Goal: Task Accomplishment & Management: Complete application form

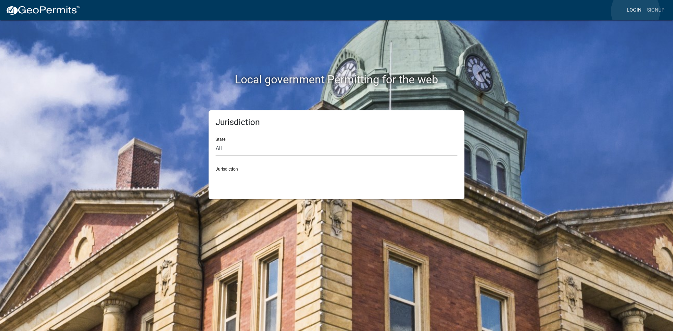
click at [635, 11] on link "Login" at bounding box center [634, 10] width 20 height 13
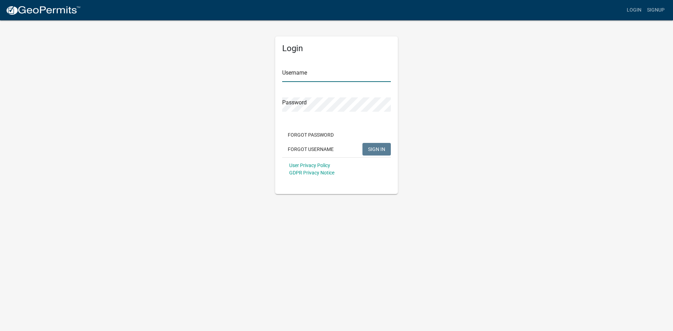
click at [310, 73] on input "Username" at bounding box center [336, 75] width 109 height 14
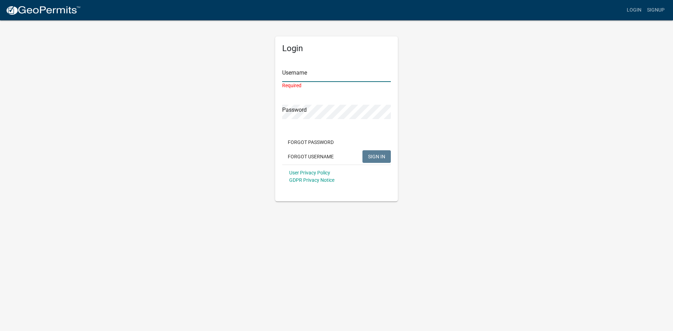
type input "[PERSON_NAME]"
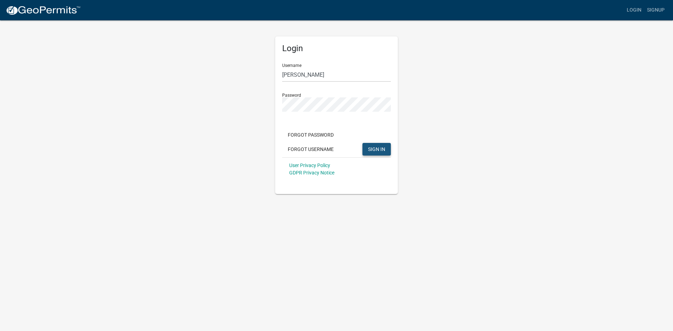
click at [377, 149] on span "SIGN IN" at bounding box center [376, 149] width 17 height 6
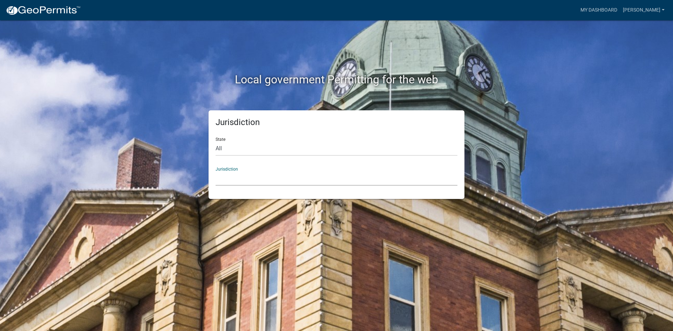
click at [310, 176] on select "[GEOGRAPHIC_DATA], [US_STATE] [GEOGRAPHIC_DATA], [US_STATE][PERSON_NAME][GEOGRA…" at bounding box center [336, 178] width 242 height 14
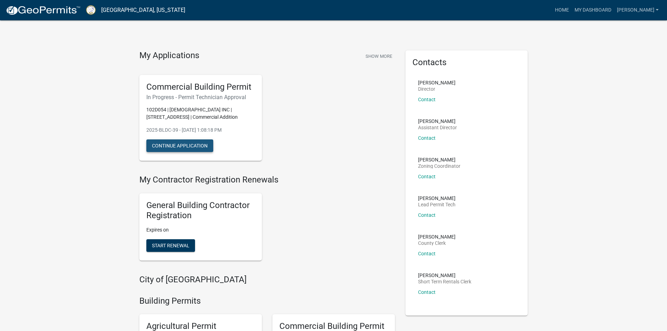
click at [209, 147] on button "Continue Application" at bounding box center [179, 145] width 67 height 13
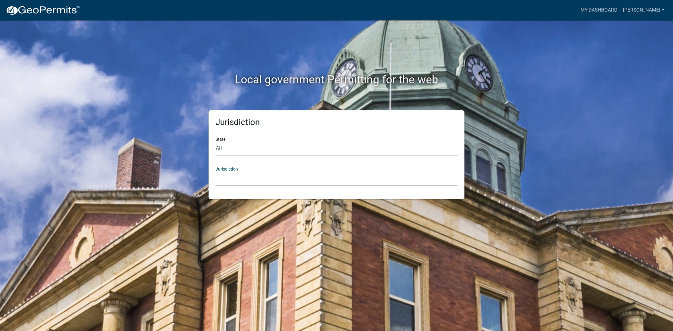
click at [237, 178] on select "[GEOGRAPHIC_DATA], [US_STATE] [GEOGRAPHIC_DATA], [US_STATE][PERSON_NAME][GEOGRA…" at bounding box center [336, 178] width 242 height 14
click at [665, 6] on link "[PERSON_NAME]" at bounding box center [643, 10] width 47 height 13
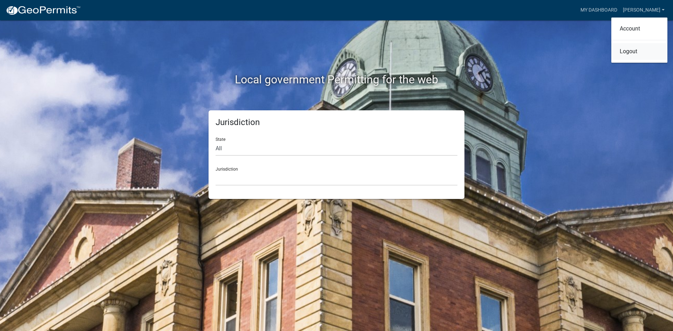
click at [634, 53] on link "Logout" at bounding box center [639, 51] width 56 height 17
